Goal: Transaction & Acquisition: Purchase product/service

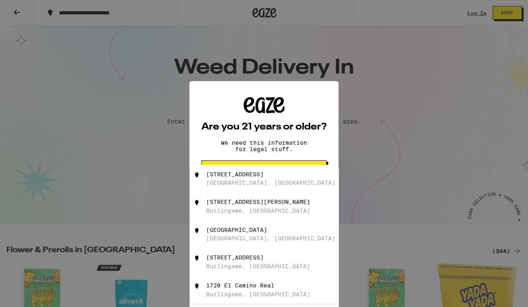
click at [271, 146] on p "We need this information for legal stuff." at bounding box center [264, 145] width 100 height 13
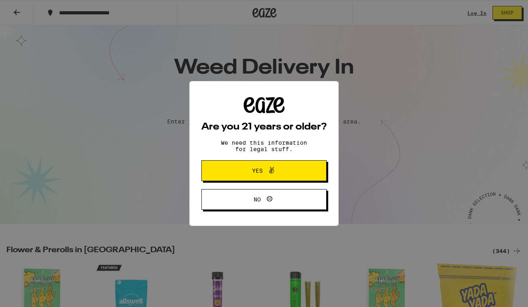
click at [268, 172] on icon at bounding box center [272, 170] width 10 height 10
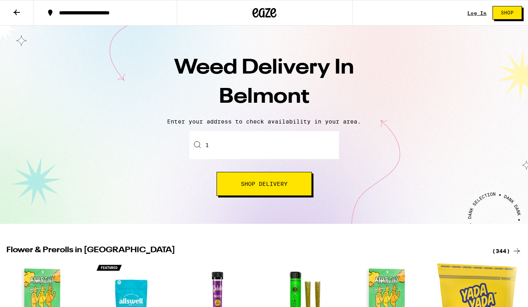
click at [264, 148] on input "1" at bounding box center [265, 145] width 150 height 28
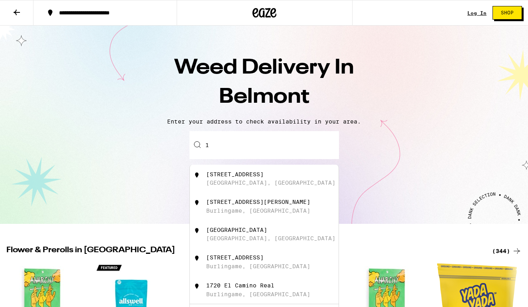
click at [264, 148] on input "1" at bounding box center [265, 145] width 150 height 28
click at [255, 181] on div "1325 Old County Road Belmont, CA" at bounding box center [277, 178] width 142 height 15
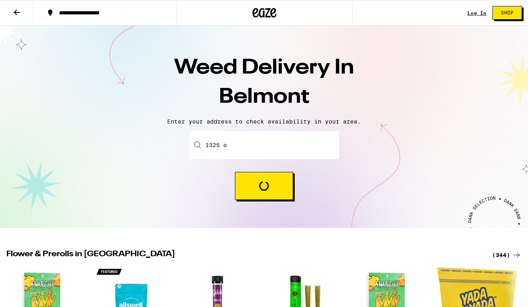
type input "1325 Old County Road, Belmont, CA"
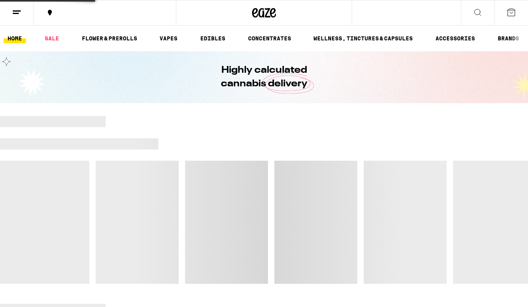
click at [254, 185] on div at bounding box center [264, 200] width 528 height 168
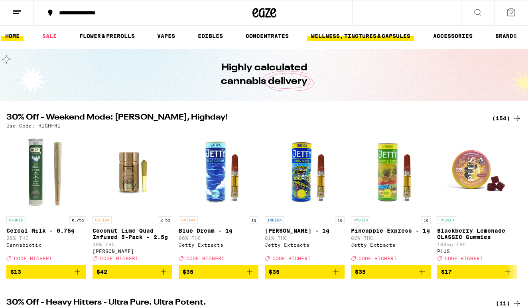
scroll to position [2, 0]
click at [217, 33] on link "EDIBLES" at bounding box center [210, 36] width 33 height 10
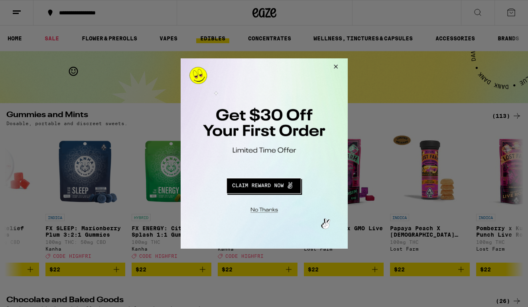
click at [477, 18] on div at bounding box center [264, 153] width 528 height 307
click at [255, 184] on button "Redirect to URL" at bounding box center [263, 184] width 139 height 19
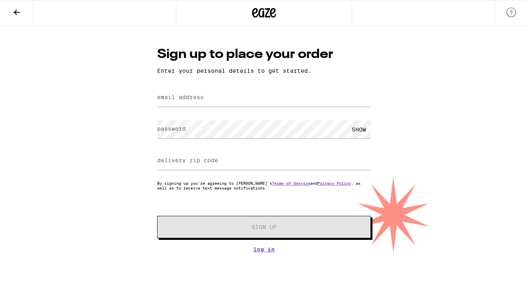
click at [19, 12] on icon at bounding box center [17, 13] width 6 height 6
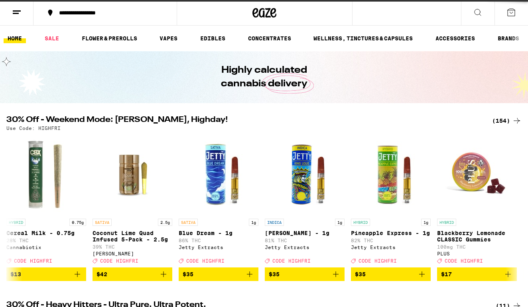
click at [475, 11] on icon at bounding box center [478, 13] width 10 height 10
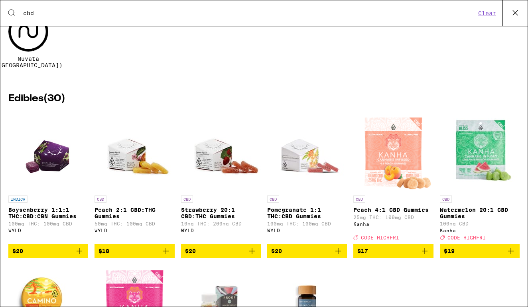
type input "cbd"
click at [481, 146] on img "Open page for Watermelon 20:1 CBD Gummies from Kanha" at bounding box center [480, 151] width 80 height 80
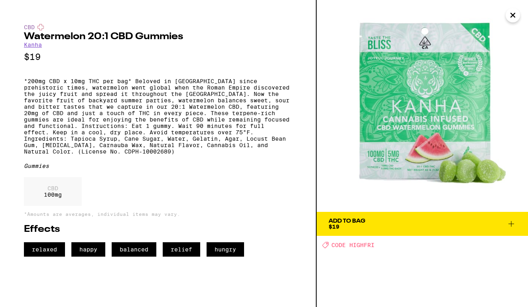
click at [80, 106] on p "*200mg CBD x 10mg THC per bag* Beloved in [GEOGRAPHIC_DATA] since prehistoric t…" at bounding box center [158, 116] width 268 height 77
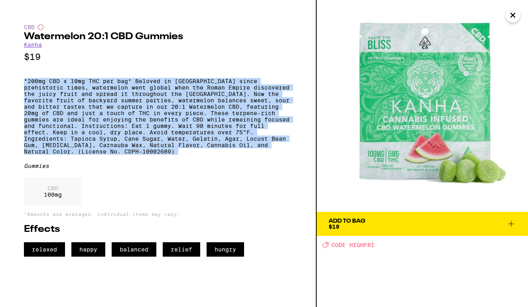
click at [95, 73] on div "CBD Watermelon 20:1 CBD Gummies Kanha $19 *200mg CBD x 10mg THC per bag* Belove…" at bounding box center [158, 140] width 268 height 232
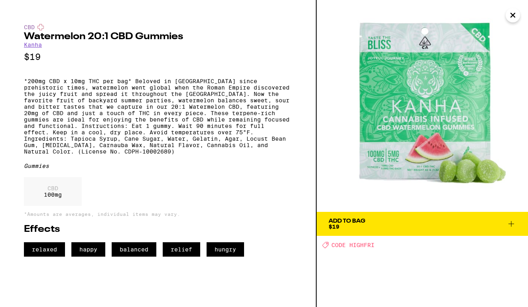
click at [95, 108] on p "*200mg CBD x 10mg THC per bag* Beloved in [GEOGRAPHIC_DATA] since prehistoric t…" at bounding box center [158, 116] width 268 height 77
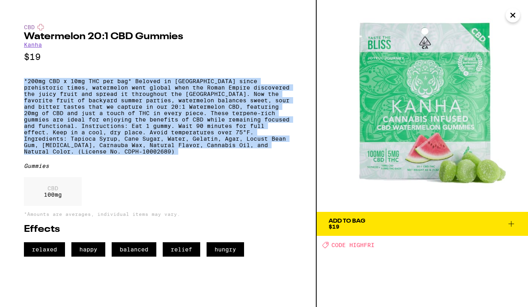
click at [95, 108] on p "*200mg CBD x 10mg THC per bag* Beloved in [GEOGRAPHIC_DATA] since prehistoric t…" at bounding box center [158, 116] width 268 height 77
